Goal: Task Accomplishment & Management: Complete application form

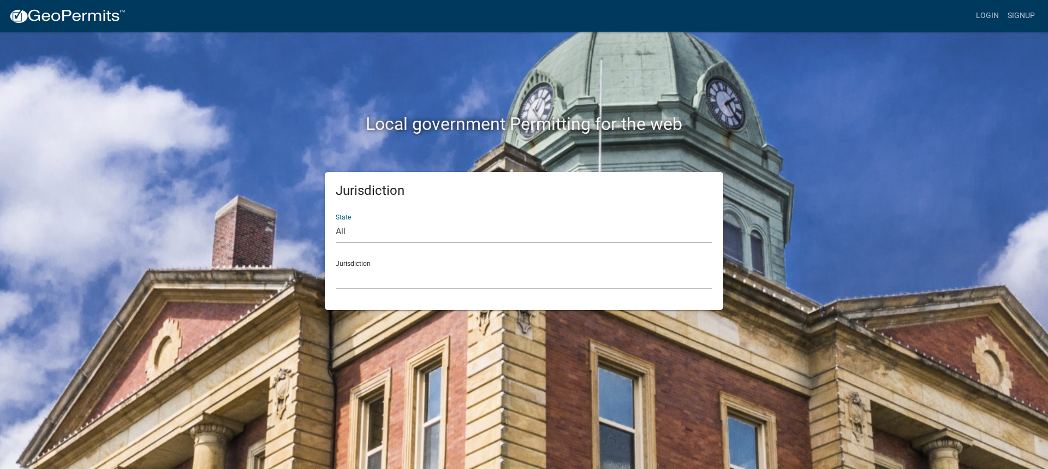
click at [348, 238] on select "All [US_STATE] [US_STATE] [US_STATE] [US_STATE] [US_STATE] [US_STATE] [US_STATE…" at bounding box center [524, 232] width 377 height 22
select select "[US_STATE]"
click at [336, 221] on select "All [US_STATE] [US_STATE] [US_STATE] [US_STATE] [US_STATE] [US_STATE] [US_STATE…" at bounding box center [524, 232] width 377 height 22
click at [360, 288] on select "[GEOGRAPHIC_DATA], [US_STATE] [GEOGRAPHIC_DATA], [US_STATE] [GEOGRAPHIC_DATA], …" at bounding box center [524, 278] width 377 height 22
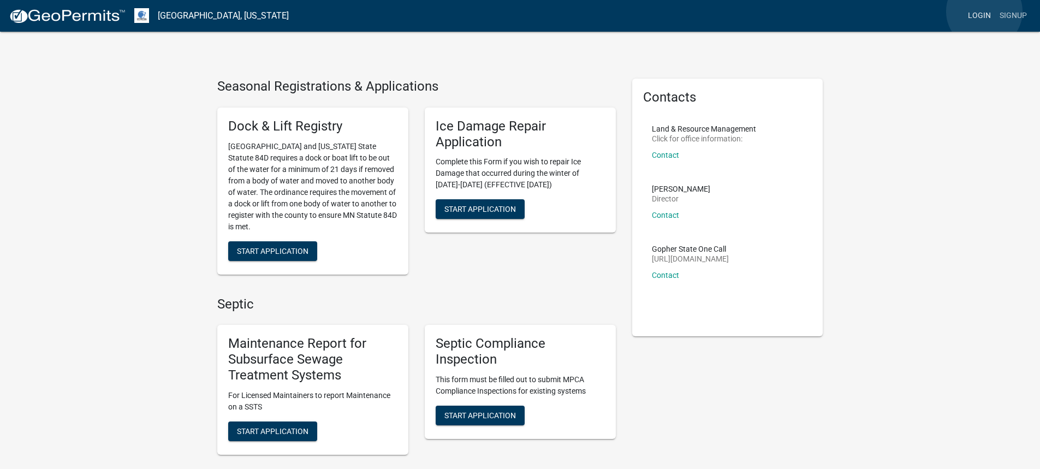
click at [983, 11] on link "Login" at bounding box center [980, 15] width 32 height 21
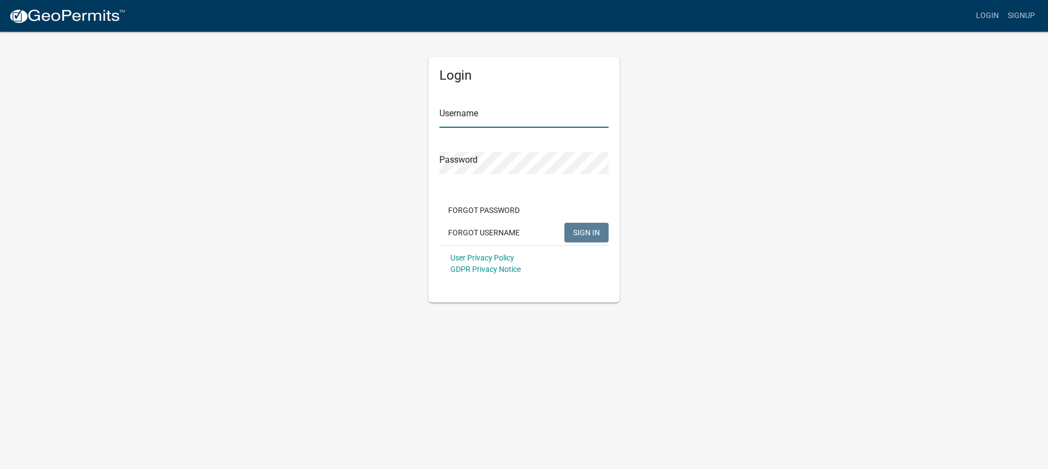
click at [452, 119] on input "Username" at bounding box center [524, 116] width 169 height 22
type input "[DOMAIN_NAME][EMAIL_ADDRESS][DOMAIN_NAME]"
click at [575, 233] on span "SIGN IN" at bounding box center [586, 232] width 27 height 9
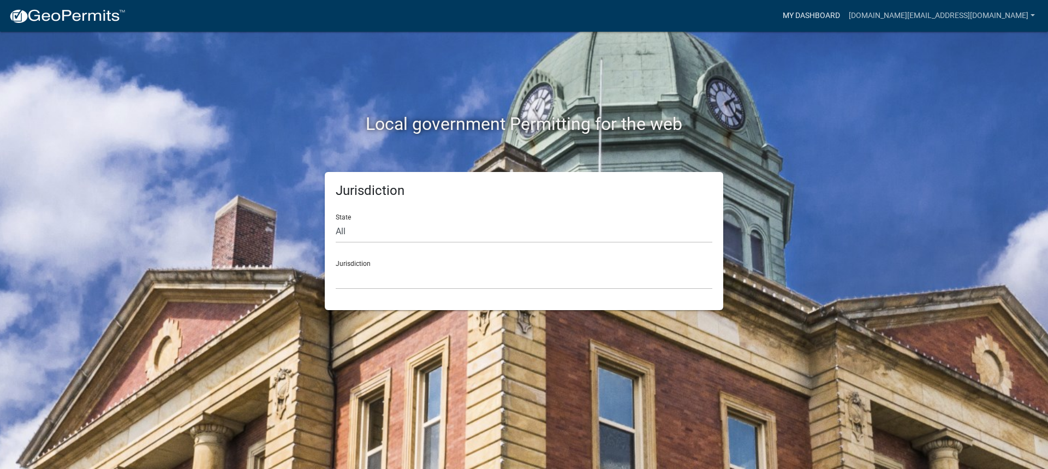
click at [845, 15] on link "My Dashboard" at bounding box center [812, 15] width 66 height 21
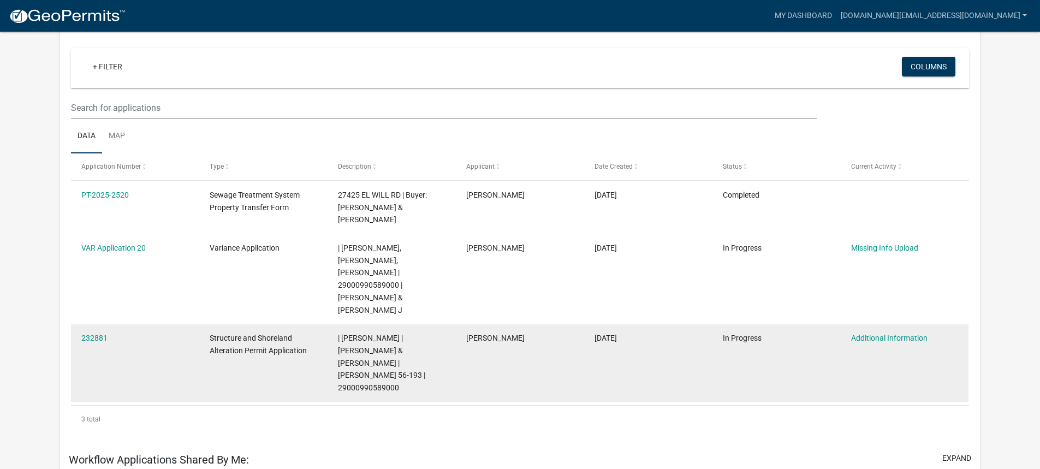
scroll to position [90, 0]
click at [93, 334] on link "232881" at bounding box center [94, 338] width 26 height 9
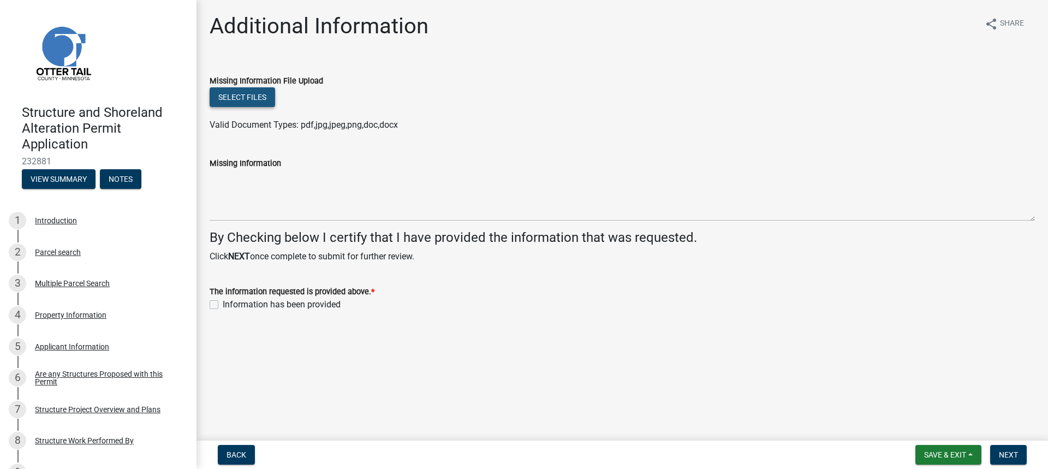
click at [244, 93] on button "Select files" at bounding box center [243, 97] width 66 height 20
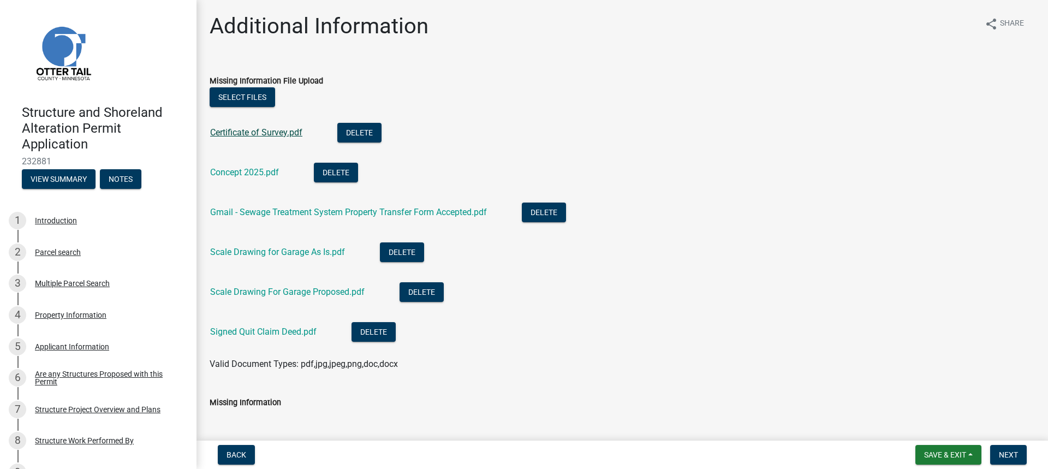
click at [237, 132] on link "Certificate of Survey.pdf" at bounding box center [256, 132] width 92 height 10
click at [241, 174] on link "Concept 2025.pdf" at bounding box center [244, 172] width 69 height 10
click at [302, 211] on link "Gmail - Sewage Treatment System Property Transfer Form Accepted.pdf" at bounding box center [348, 212] width 277 height 10
click at [287, 253] on link "Scale Drawing for Garage As Is.pdf" at bounding box center [277, 252] width 135 height 10
click at [286, 294] on link "Scale Drawing For Garage Proposed.pdf" at bounding box center [287, 292] width 155 height 10
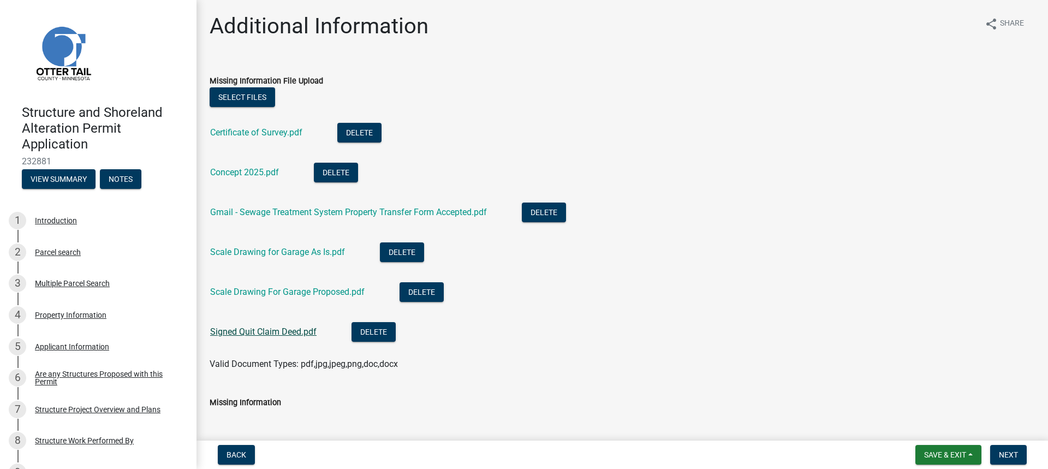
click at [294, 329] on link "Signed Quit Claim Deed.pdf" at bounding box center [263, 332] width 106 height 10
click at [249, 96] on button "Select files" at bounding box center [243, 97] width 66 height 20
click at [227, 96] on button "Select files" at bounding box center [243, 97] width 66 height 20
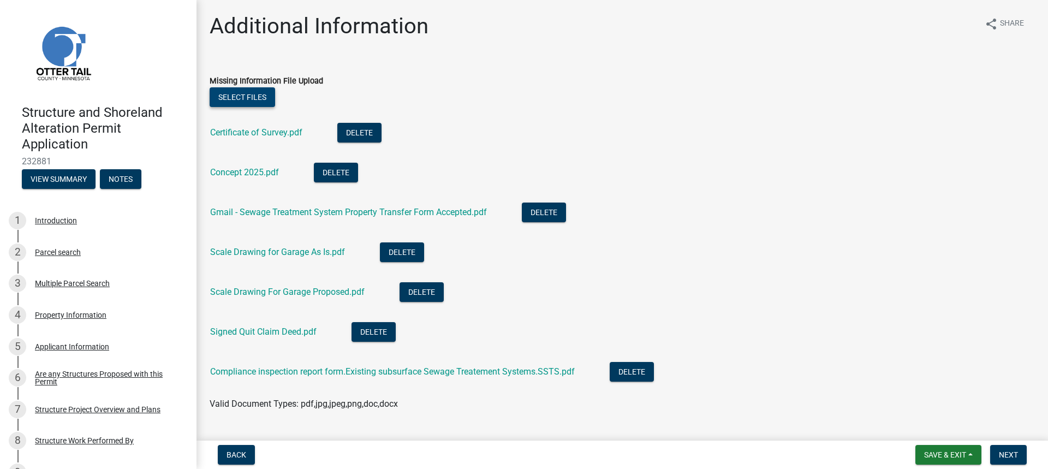
click at [235, 95] on button "Select files" at bounding box center [243, 97] width 66 height 20
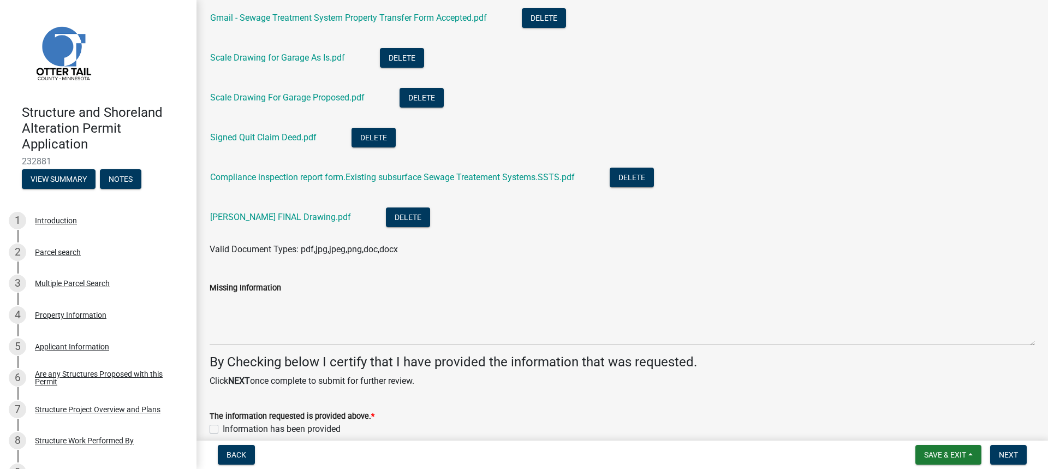
scroll to position [246, 0]
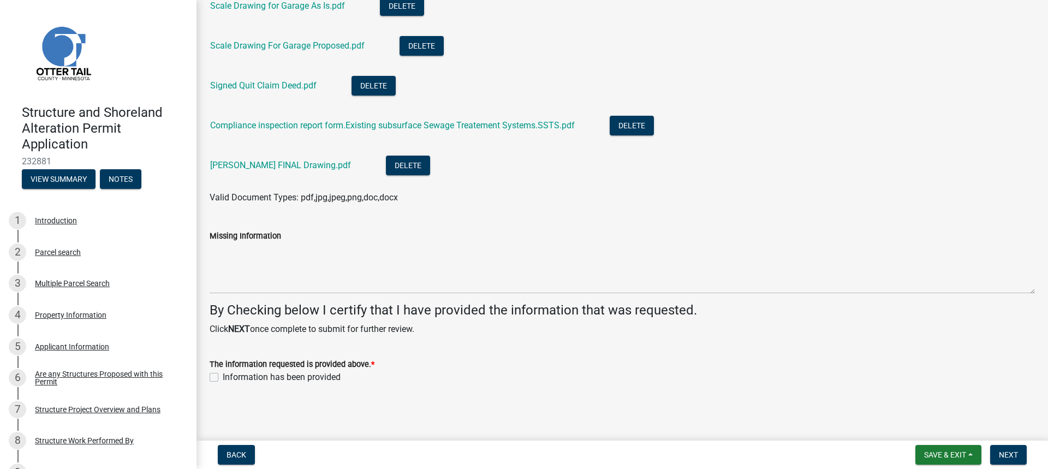
click at [223, 377] on label "Information has been provided" at bounding box center [282, 377] width 118 height 13
click at [223, 377] on input "Information has been provided" at bounding box center [226, 374] width 7 height 7
checkbox input "true"
click at [1009, 456] on span "Next" at bounding box center [1008, 454] width 19 height 9
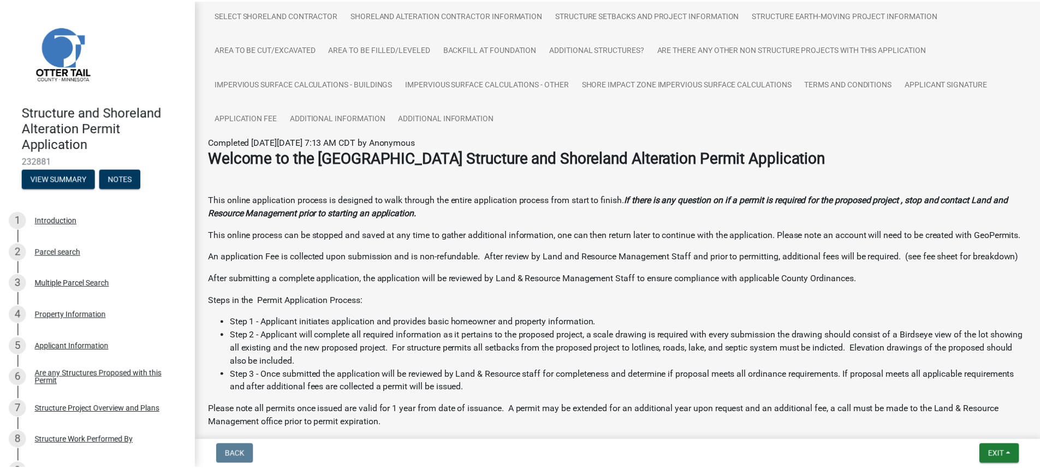
scroll to position [0, 0]
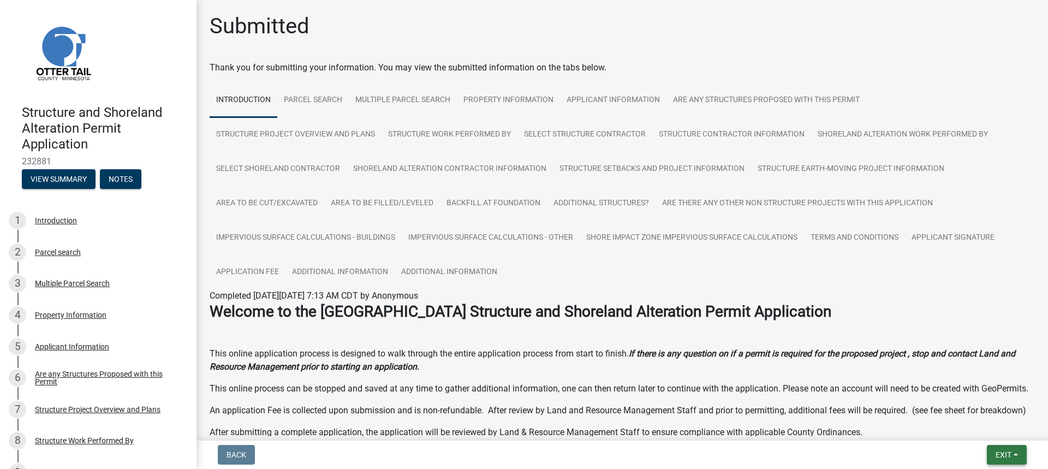
click at [1003, 455] on span "Exit" at bounding box center [1004, 454] width 16 height 9
click at [991, 425] on button "Save & Exit" at bounding box center [983, 426] width 87 height 26
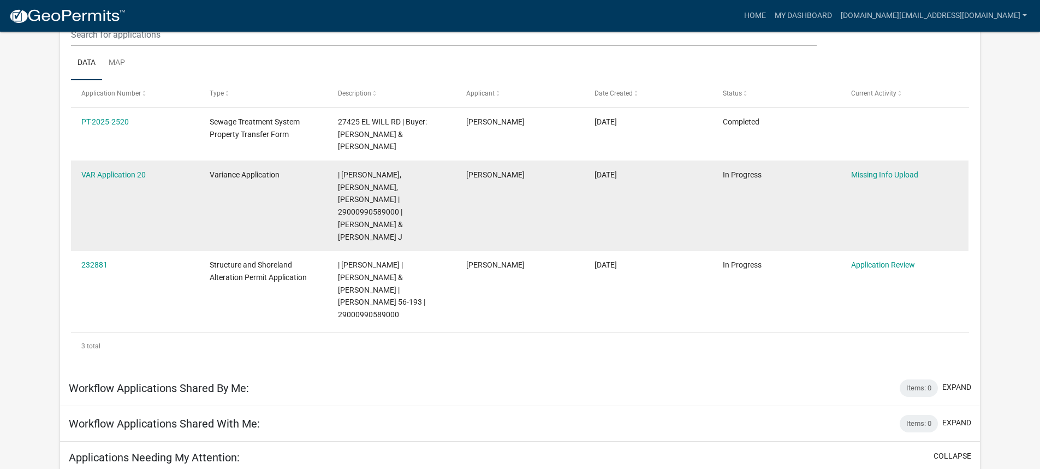
scroll to position [144, 0]
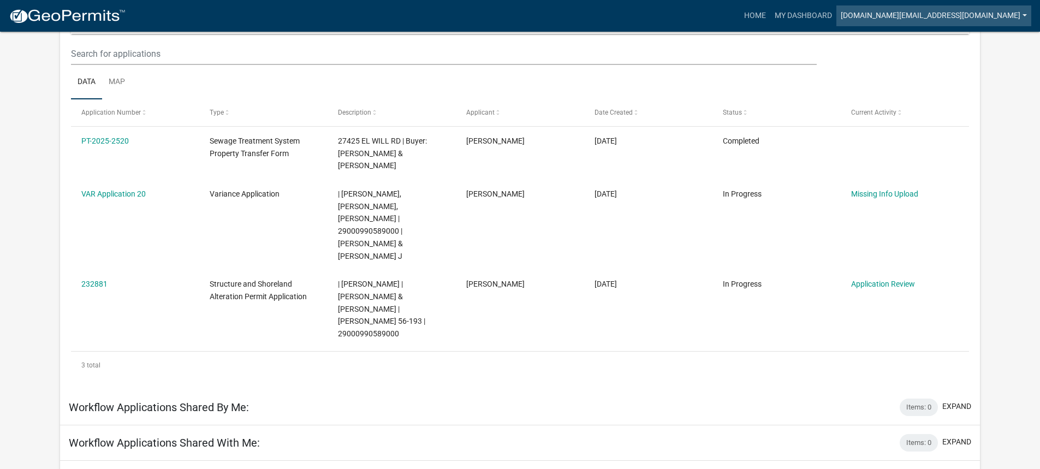
click at [1024, 12] on link "[DOMAIN_NAME][EMAIL_ADDRESS][DOMAIN_NAME]" at bounding box center [934, 15] width 195 height 21
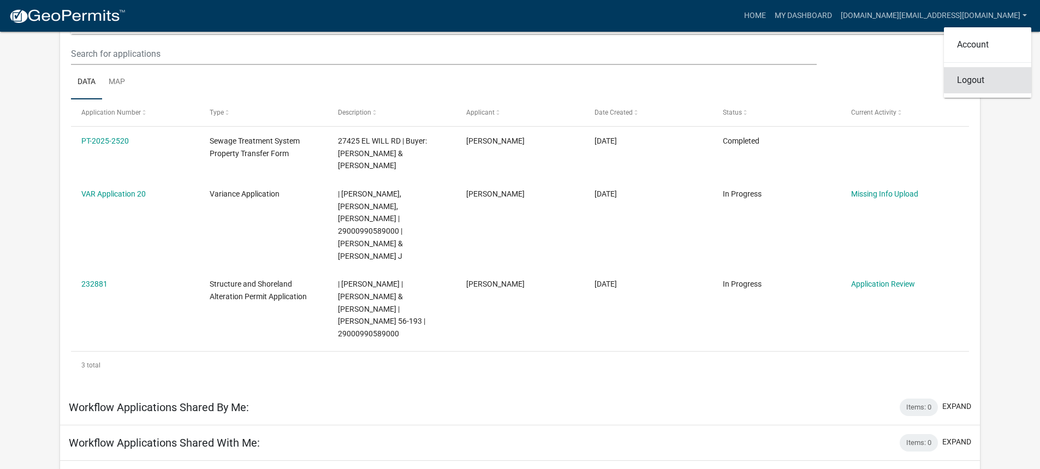
click at [971, 82] on link "Logout" at bounding box center [987, 80] width 87 height 26
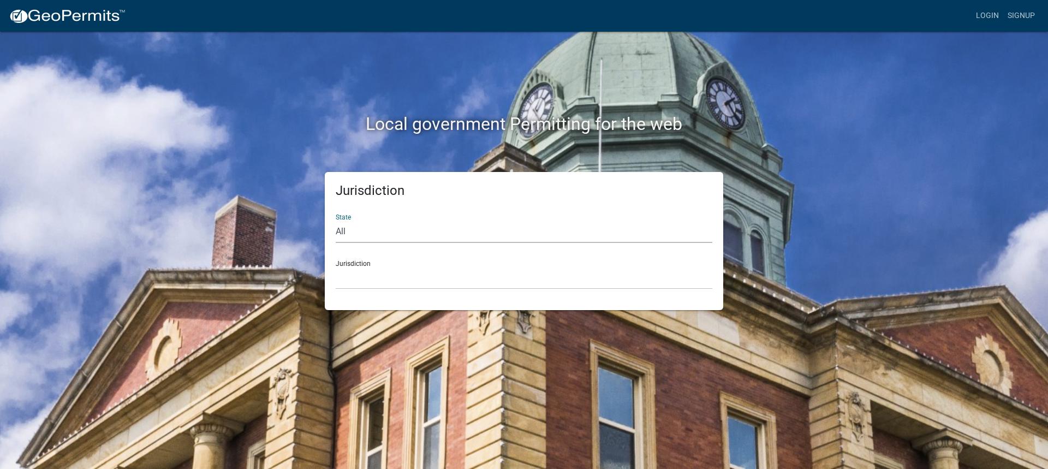
click at [355, 236] on select "All [US_STATE] [US_STATE] [US_STATE] [US_STATE] [US_STATE] [US_STATE] [US_STATE…" at bounding box center [524, 232] width 377 height 22
select select "[US_STATE]"
click at [336, 221] on select "All [US_STATE] [US_STATE] [US_STATE] [US_STATE] [US_STATE] [US_STATE] [US_STATE…" at bounding box center [524, 232] width 377 height 22
click at [364, 286] on select "[GEOGRAPHIC_DATA], [US_STATE] [GEOGRAPHIC_DATA], [US_STATE] [GEOGRAPHIC_DATA], …" at bounding box center [524, 278] width 377 height 22
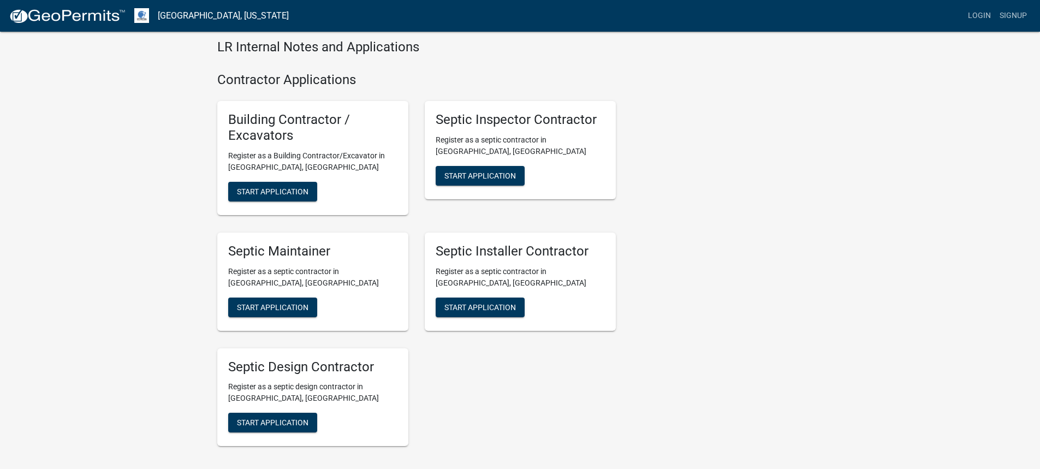
scroll to position [1550, 0]
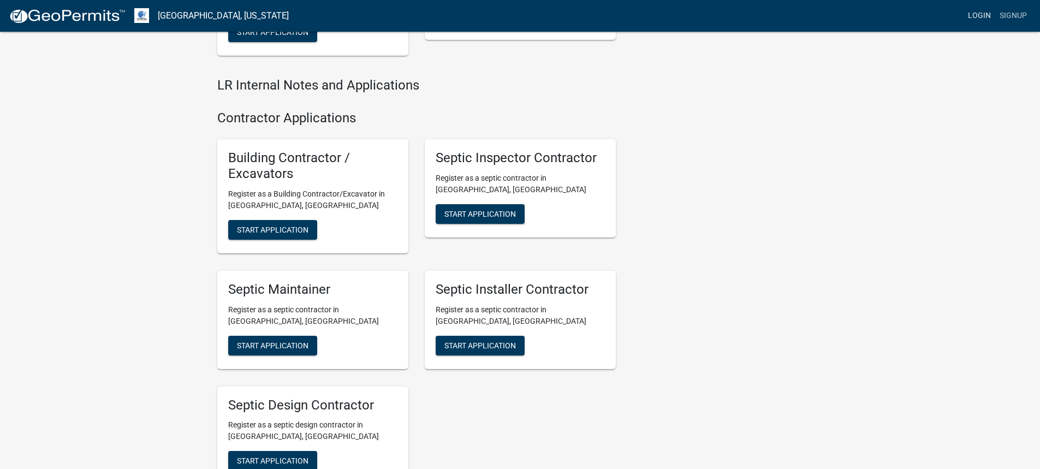
click at [976, 13] on link "Login" at bounding box center [980, 15] width 32 height 21
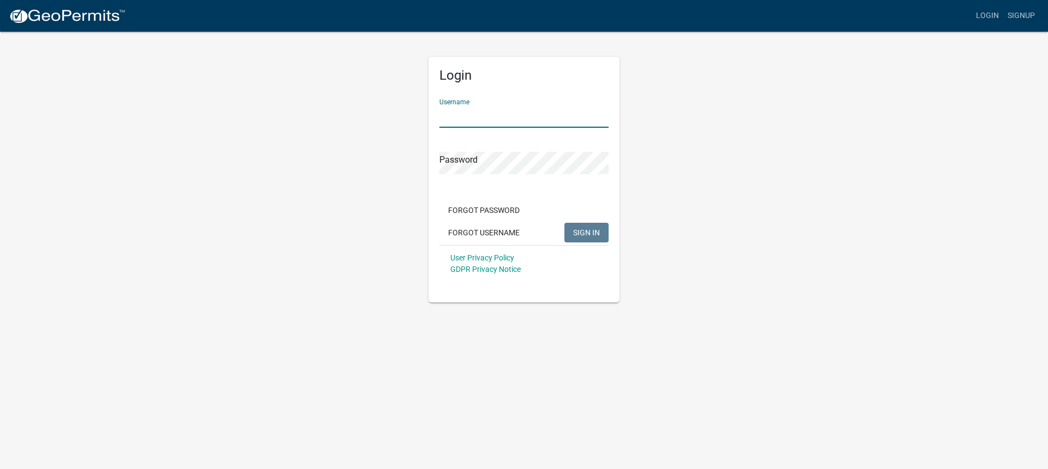
click at [459, 117] on input "Username" at bounding box center [524, 116] width 169 height 22
type input "[DOMAIN_NAME][EMAIL_ADDRESS][DOMAIN_NAME]"
click at [592, 234] on span "SIGN IN" at bounding box center [586, 232] width 27 height 9
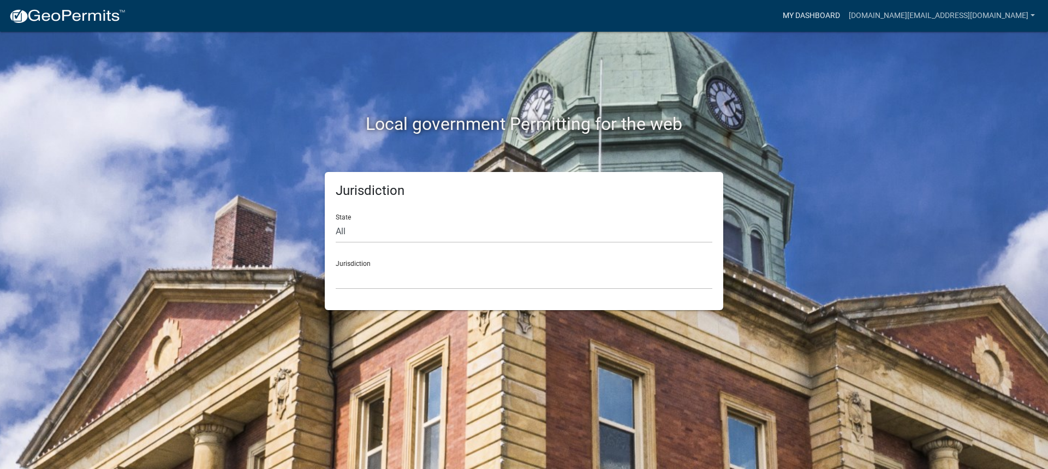
click at [845, 16] on link "My Dashboard" at bounding box center [812, 15] width 66 height 21
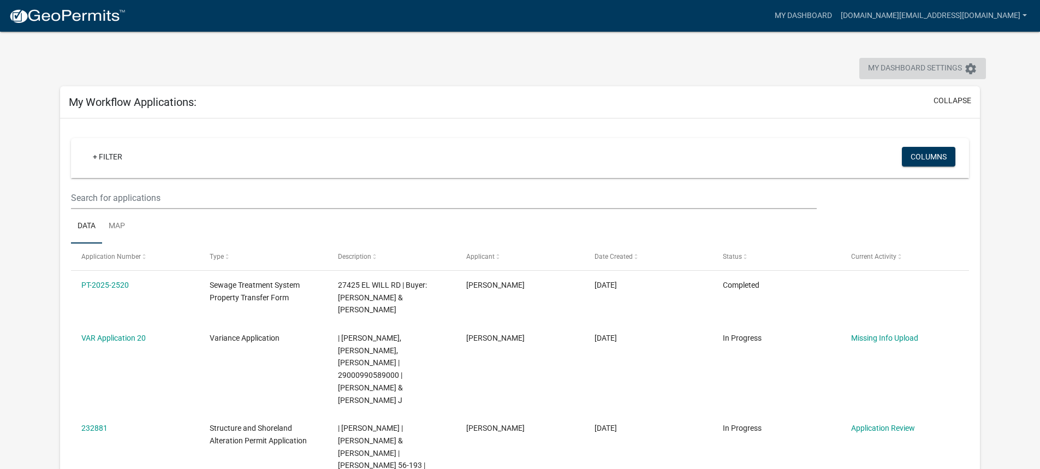
click at [952, 68] on span "My Dashboard Settings" at bounding box center [915, 68] width 94 height 13
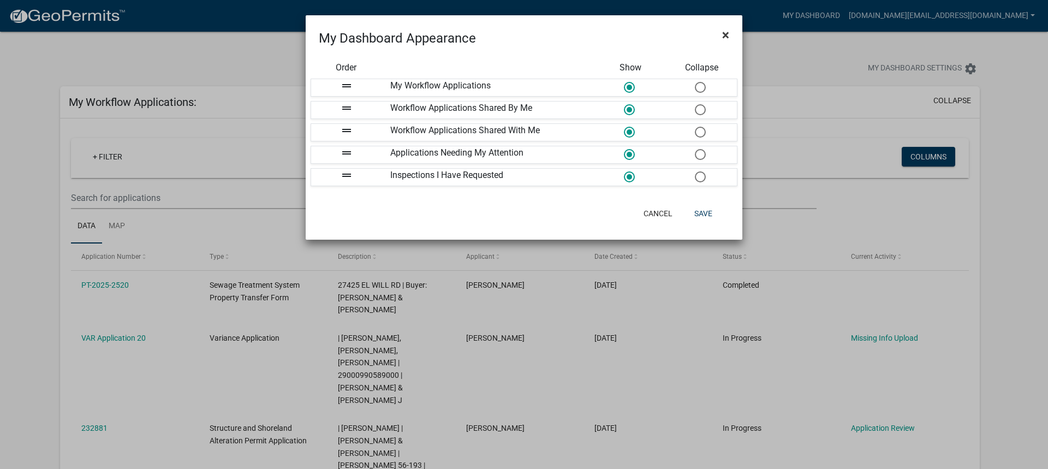
click at [726, 36] on span "×" at bounding box center [725, 34] width 7 height 15
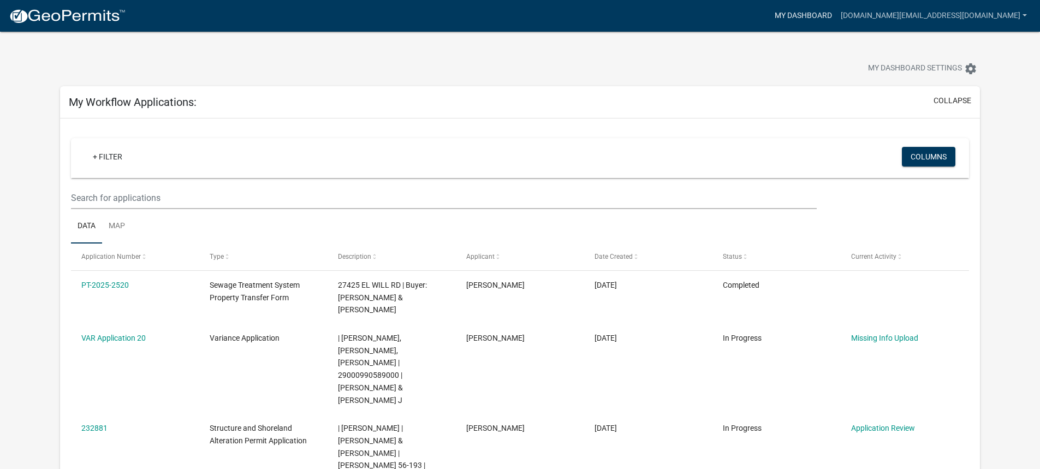
click at [837, 16] on link "My Dashboard" at bounding box center [803, 15] width 66 height 21
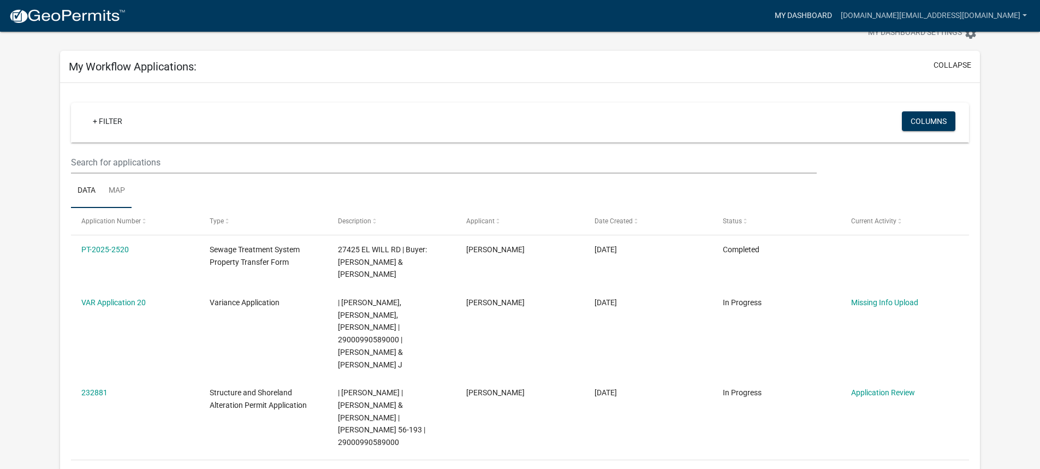
scroll to position [55, 0]
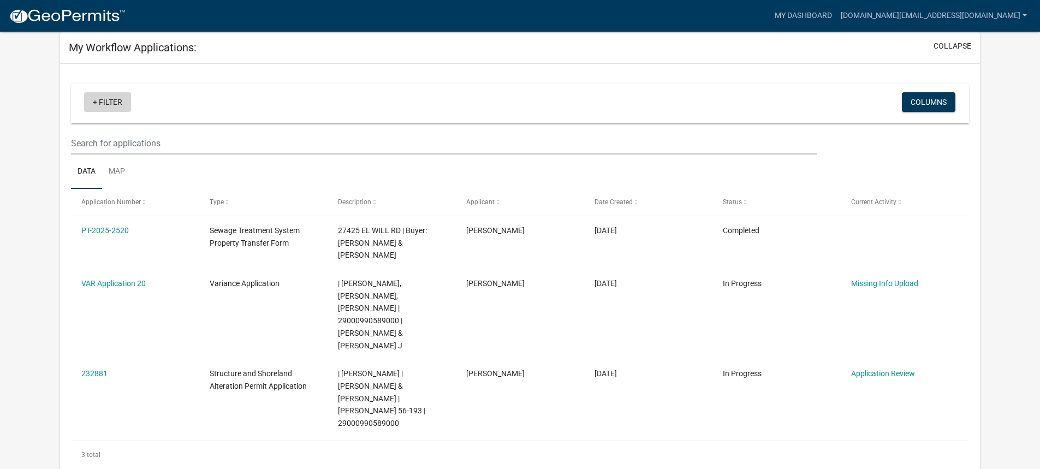
click at [93, 103] on link "+ Filter" at bounding box center [107, 102] width 47 height 20
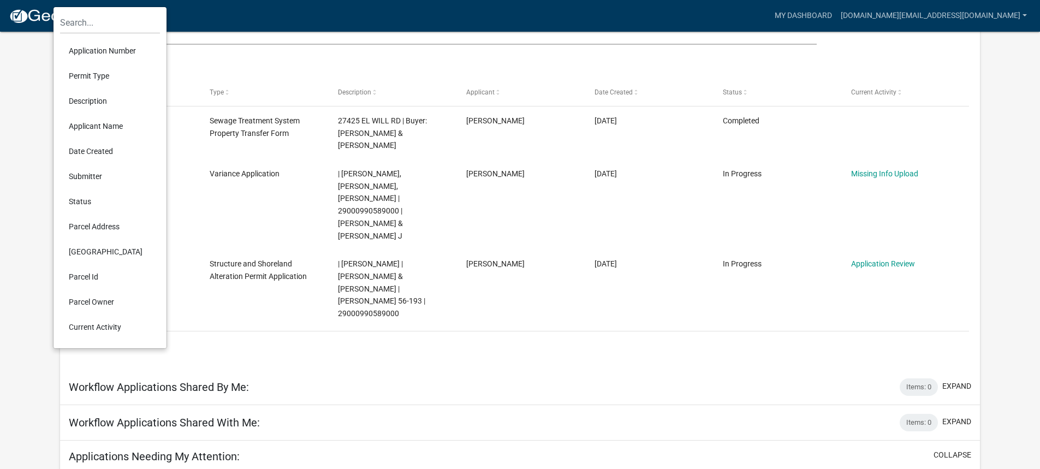
scroll to position [218, 0]
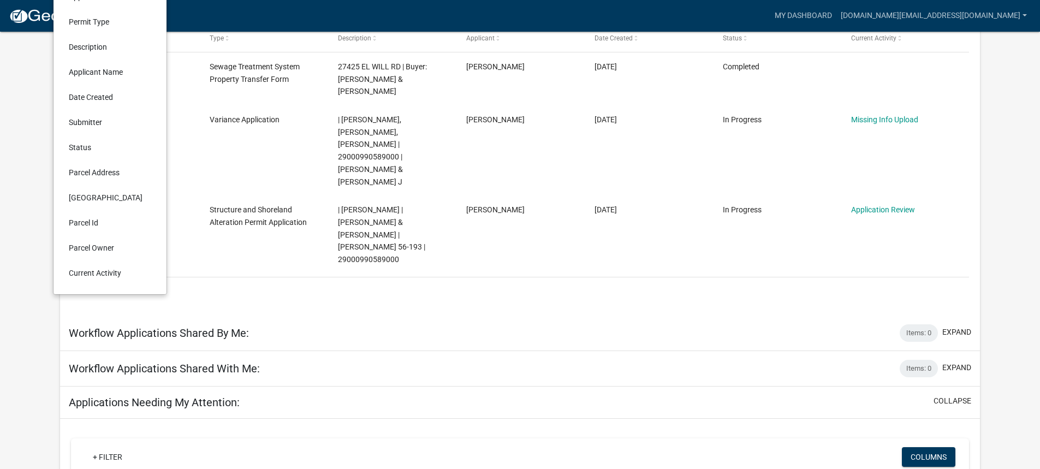
click at [35, 194] on app-user-applications "more_horiz My Dashboard sjtroyer.cpa@gmail.com Account Logout My Dashboard Sett…" at bounding box center [520, 276] width 1040 height 926
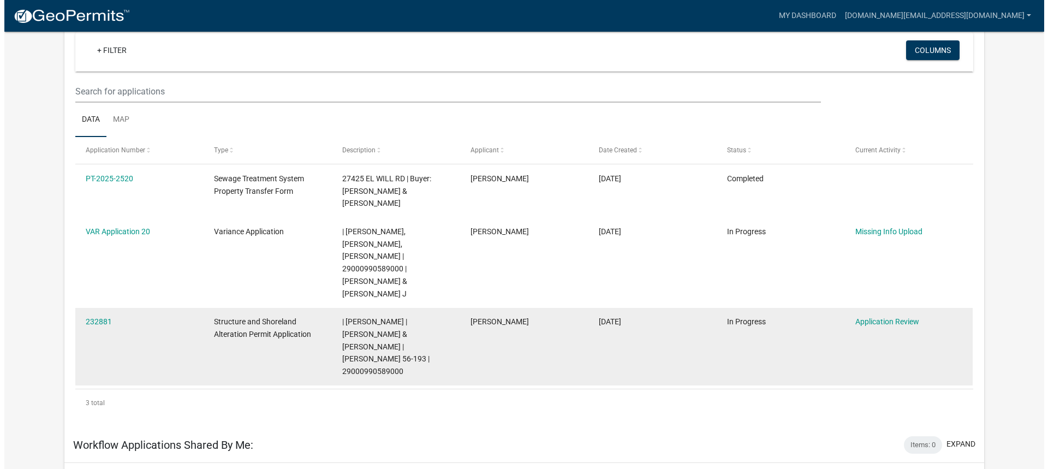
scroll to position [0, 0]
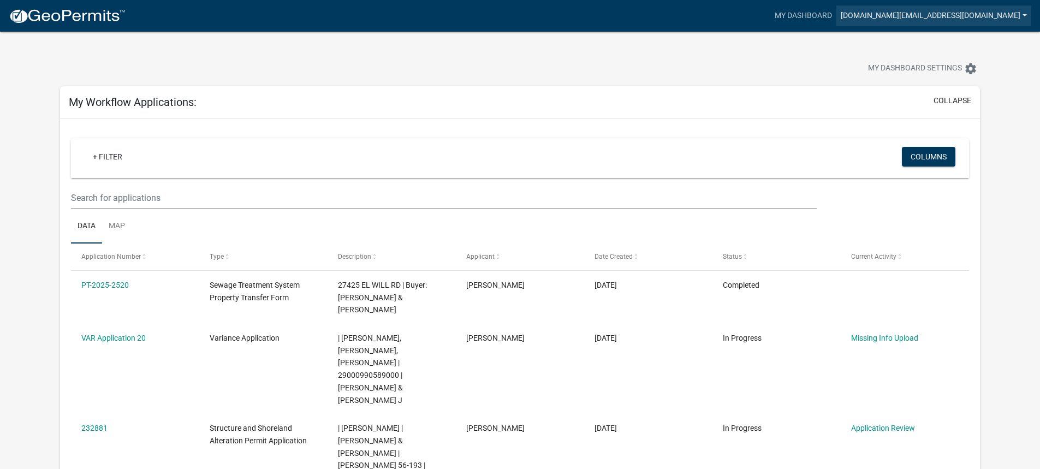
click at [1007, 11] on link "[DOMAIN_NAME][EMAIL_ADDRESS][DOMAIN_NAME]" at bounding box center [934, 15] width 195 height 21
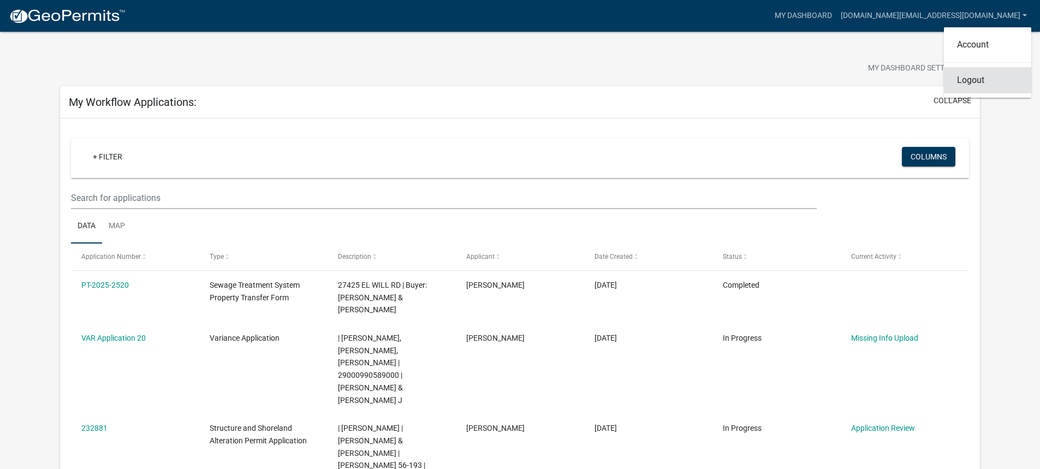
click at [971, 80] on link "Logout" at bounding box center [987, 80] width 87 height 26
